Goal: Task Accomplishment & Management: Use online tool/utility

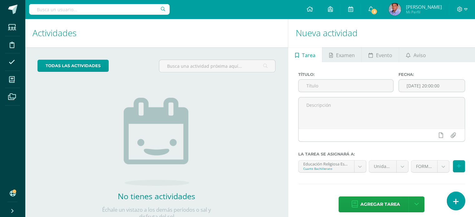
click at [455, 202] on icon at bounding box center [456, 201] width 6 height 7
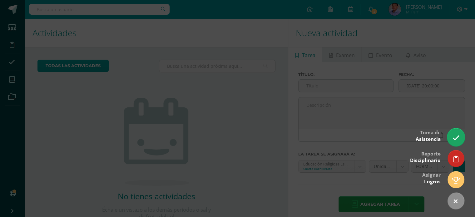
click at [455, 139] on icon at bounding box center [455, 137] width 7 height 7
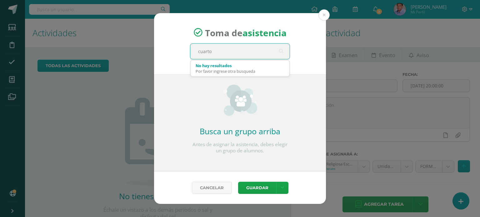
type input "cuarto d"
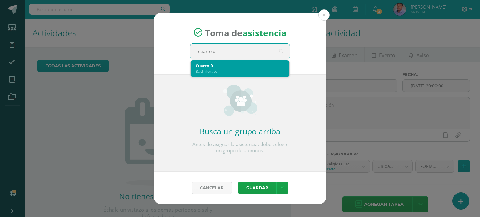
click at [229, 69] on div "Bachillerato" at bounding box center [239, 71] width 89 height 6
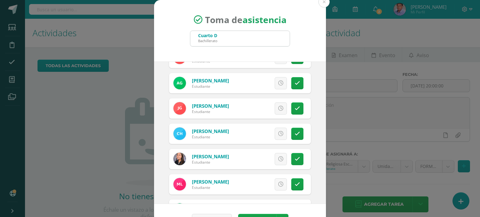
scroll to position [406, 0]
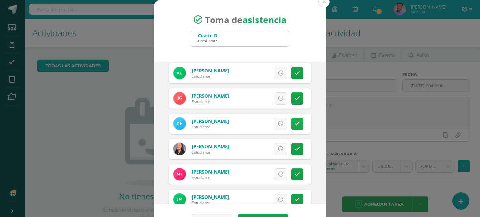
click at [291, 126] on link at bounding box center [297, 124] width 12 height 12
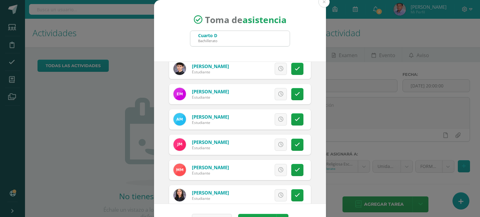
scroll to position [593, 0]
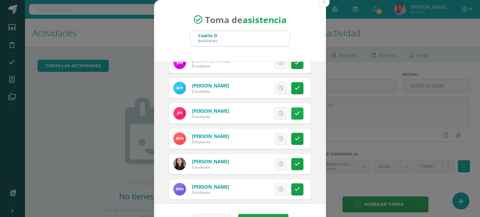
click at [294, 112] on icon at bounding box center [296, 113] width 5 height 5
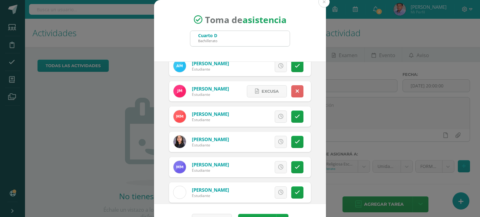
scroll to position [625, 0]
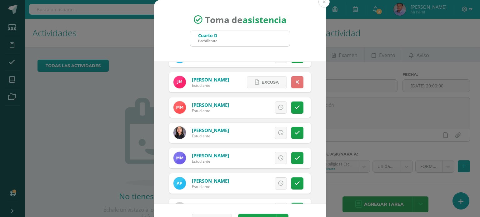
click at [291, 81] on link at bounding box center [297, 82] width 12 height 12
click at [294, 109] on icon at bounding box center [296, 107] width 5 height 5
click at [291, 136] on link at bounding box center [297, 133] width 12 height 12
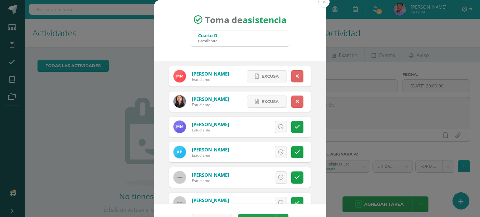
scroll to position [687, 0]
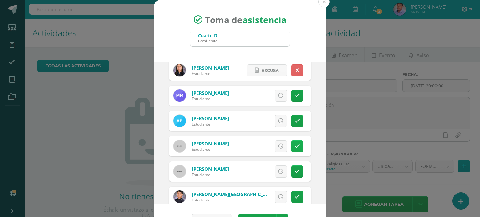
click at [294, 147] on icon at bounding box center [296, 146] width 5 height 5
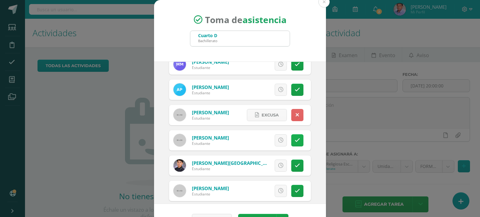
click at [294, 140] on icon at bounding box center [296, 140] width 5 height 5
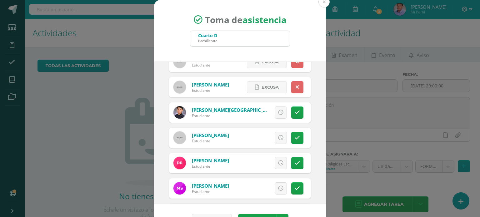
scroll to position [781, 0]
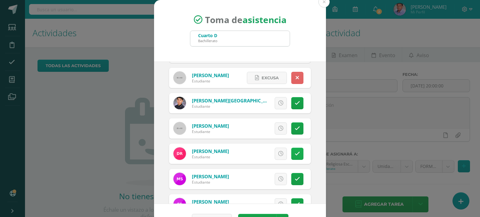
click at [291, 155] on link at bounding box center [297, 154] width 12 height 12
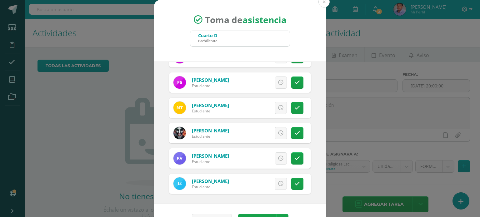
scroll to position [18, 0]
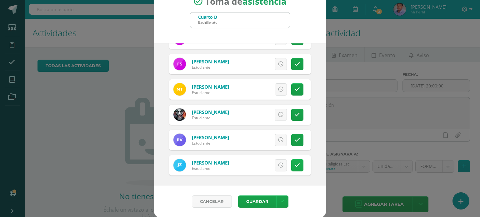
click at [294, 167] on icon at bounding box center [296, 165] width 5 height 5
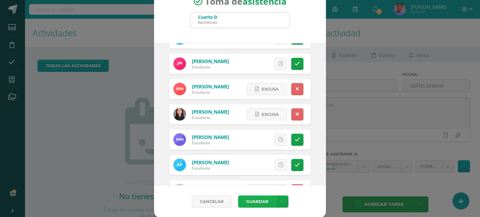
scroll to position [812, 0]
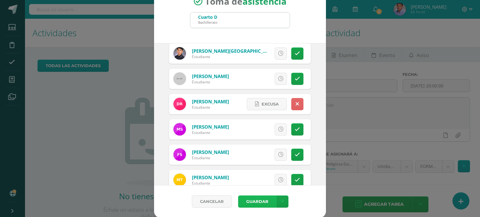
click at [250, 203] on button "Guardar" at bounding box center [257, 201] width 38 height 12
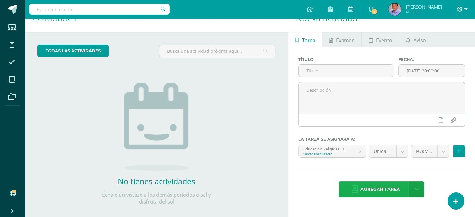
scroll to position [23, 0]
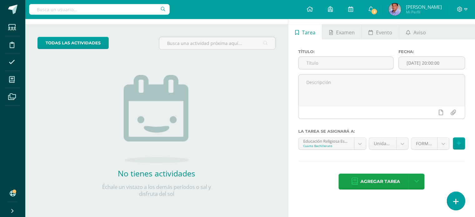
click at [455, 202] on icon at bounding box center [456, 201] width 6 height 7
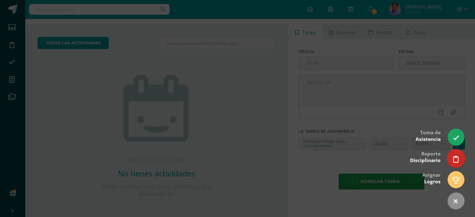
click at [457, 160] on icon at bounding box center [456, 159] width 6 height 7
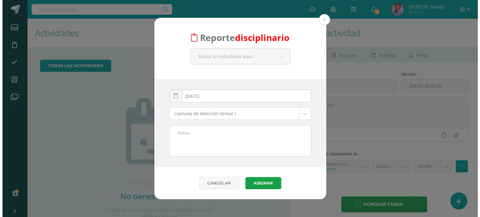
scroll to position [0, 0]
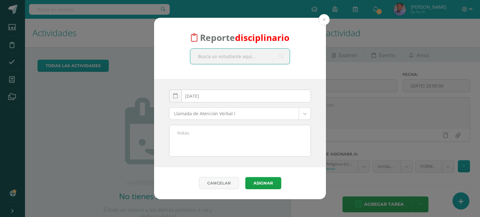
click at [222, 58] on input "text" at bounding box center [239, 56] width 99 height 15
type input "coro"
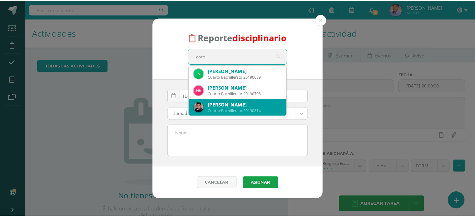
scroll to position [34, 0]
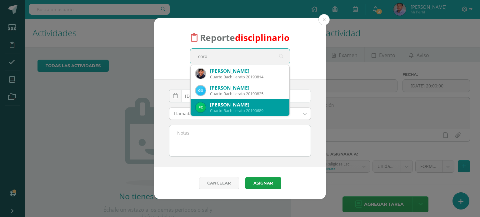
click at [266, 106] on div "[PERSON_NAME]" at bounding box center [247, 104] width 74 height 7
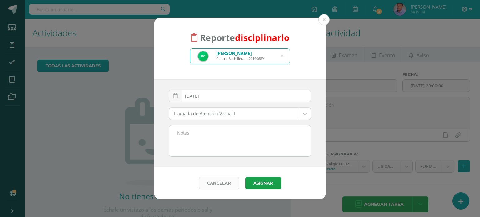
click at [220, 187] on link "Cancelar" at bounding box center [219, 183] width 40 height 12
